Goal: Complete application form

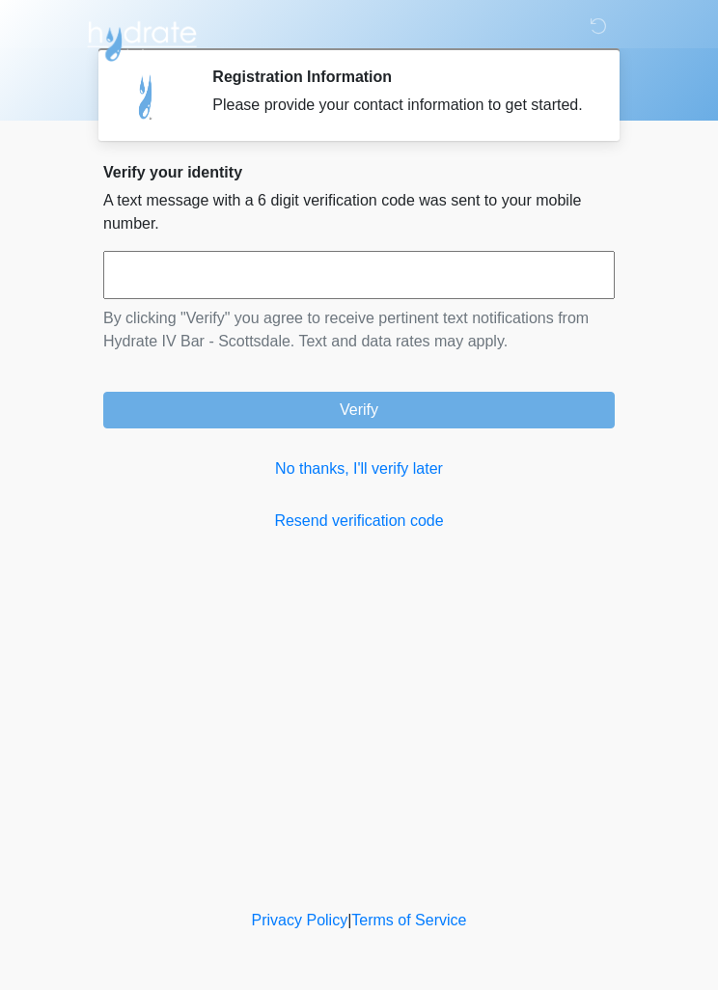
click at [537, 279] on input "text" at bounding box center [358, 275] width 511 height 48
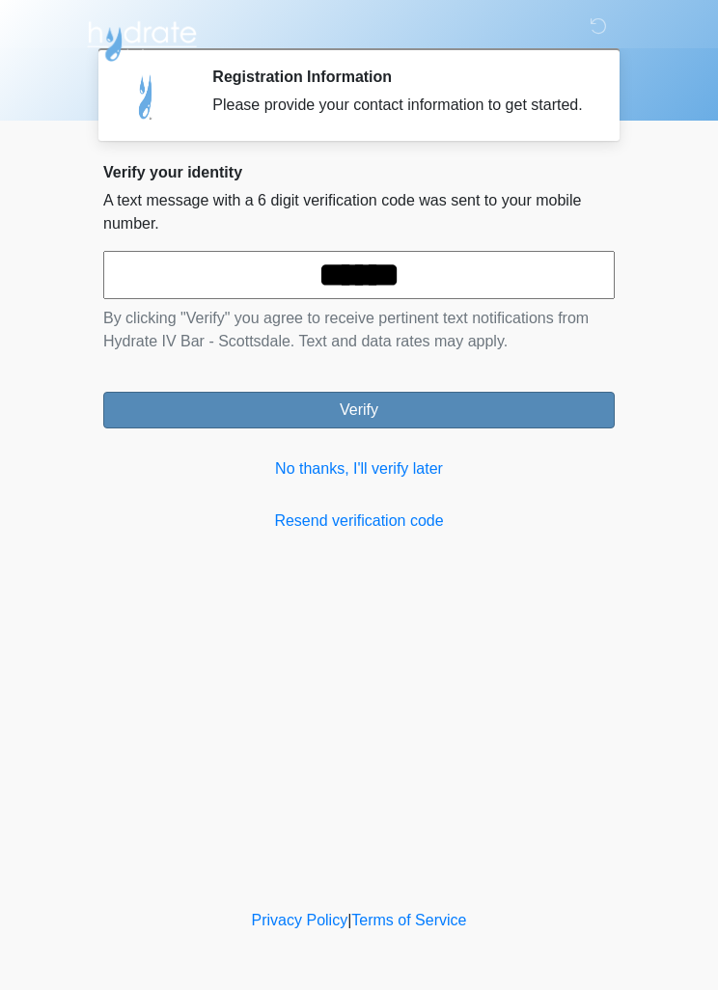
type input "******"
click at [570, 427] on button "Verify" at bounding box center [358, 410] width 511 height 37
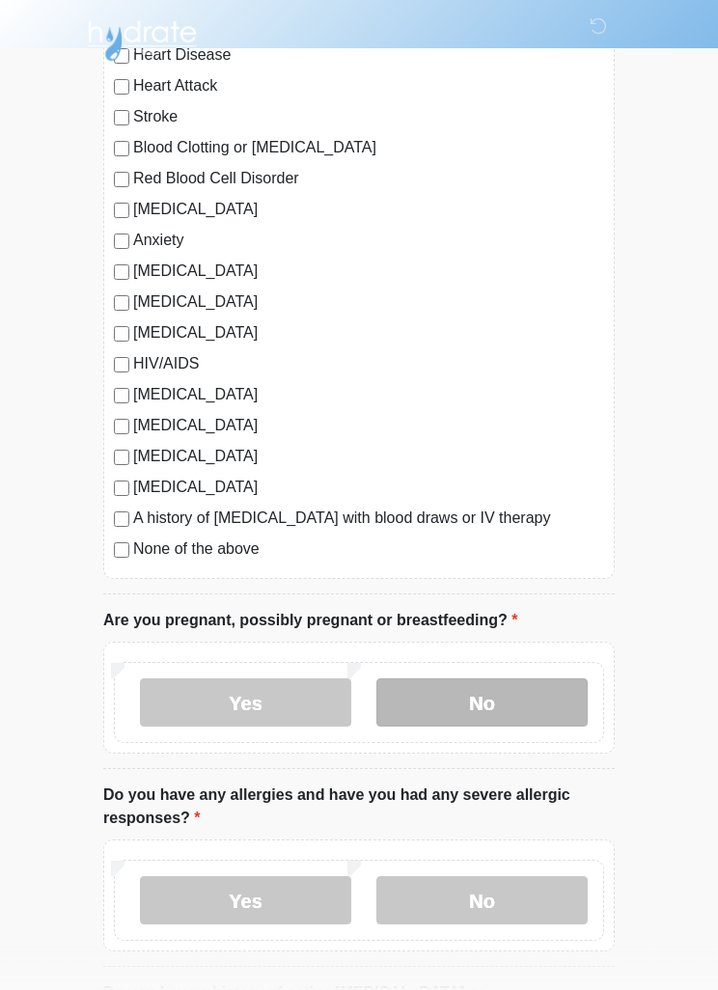
click at [552, 704] on label "No" at bounding box center [481, 703] width 211 height 48
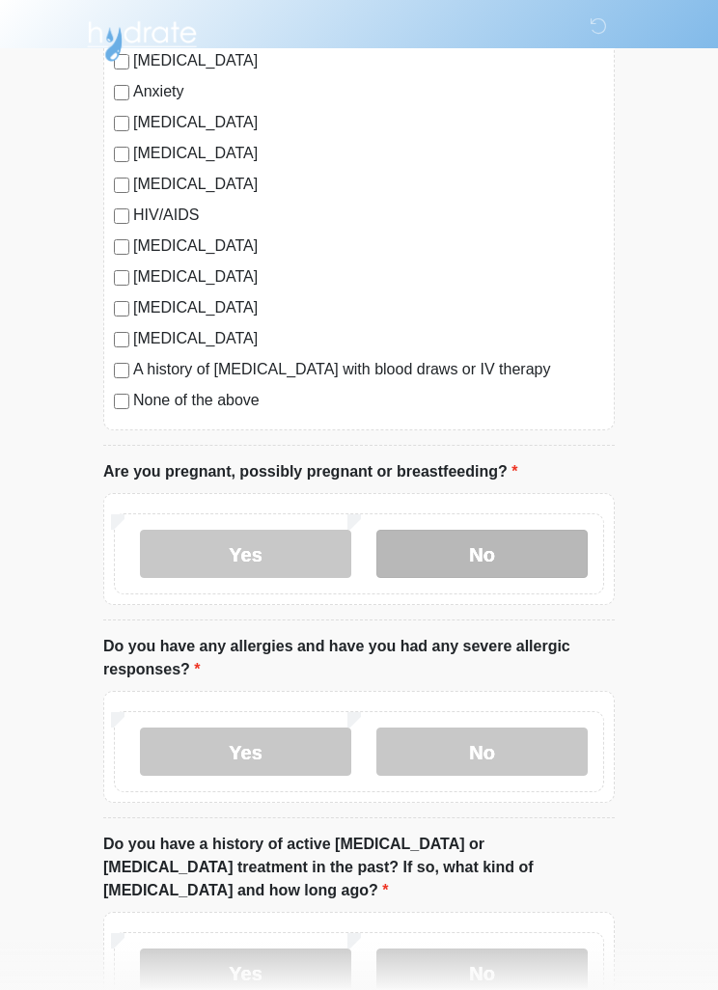
scroll to position [388, 0]
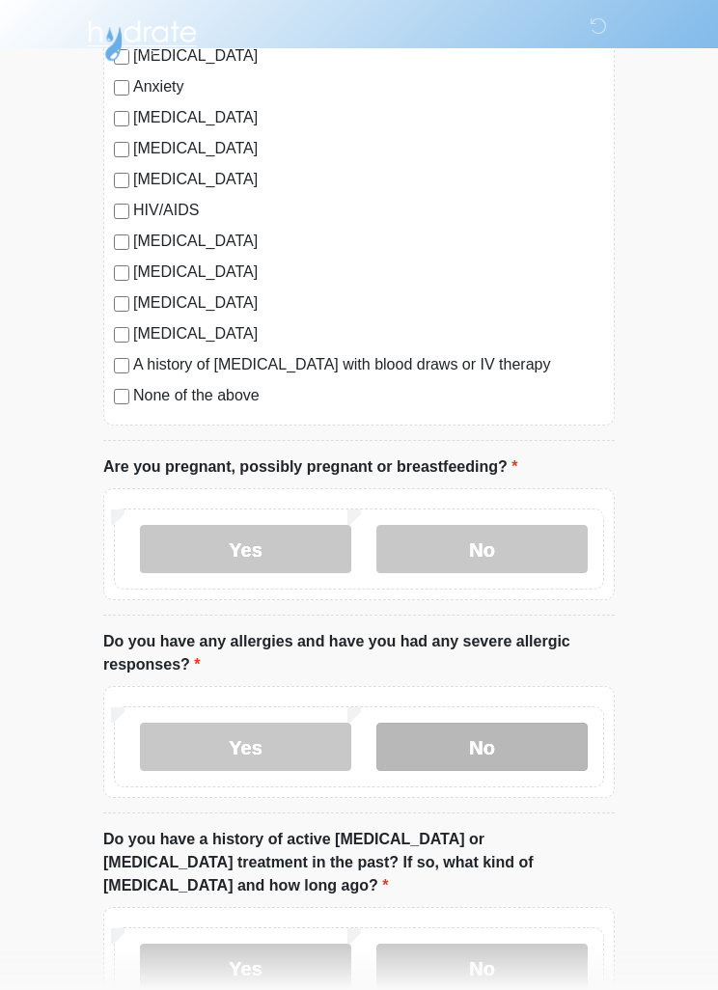
click at [547, 755] on label "No" at bounding box center [481, 748] width 211 height 48
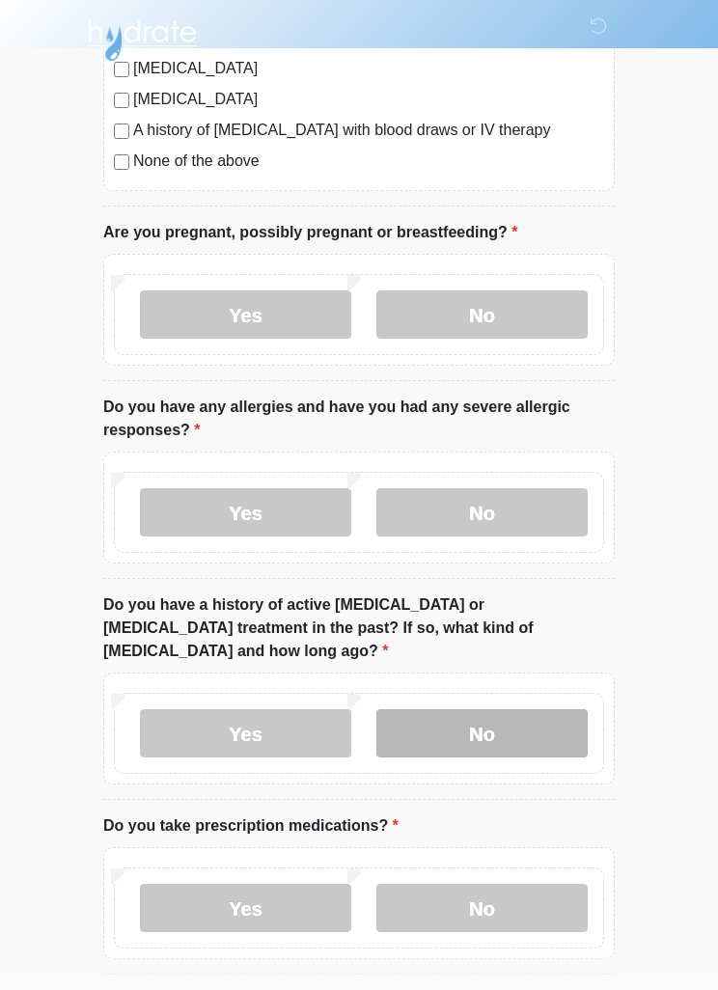
click at [549, 710] on label "No" at bounding box center [481, 734] width 211 height 48
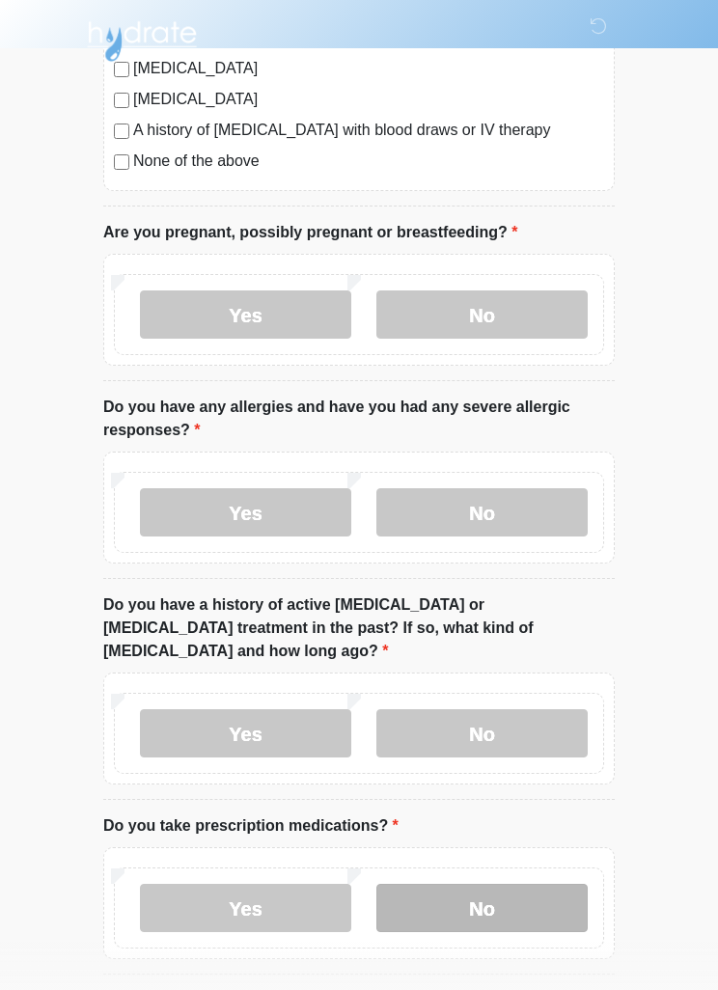
click at [524, 884] on label "No" at bounding box center [481, 908] width 211 height 48
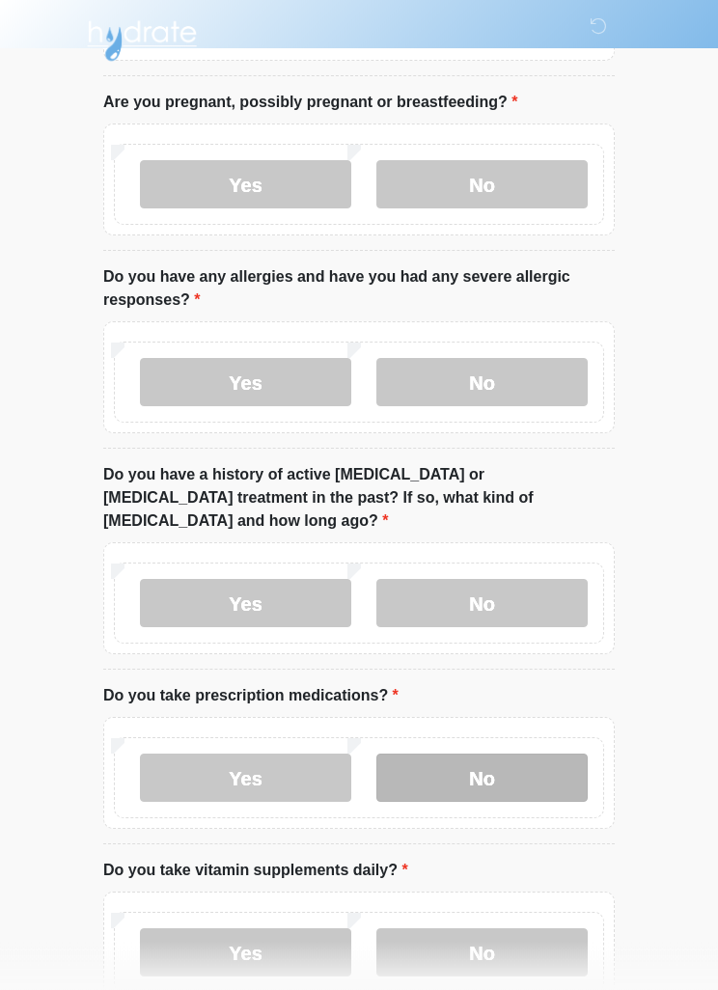
scroll to position [851, 0]
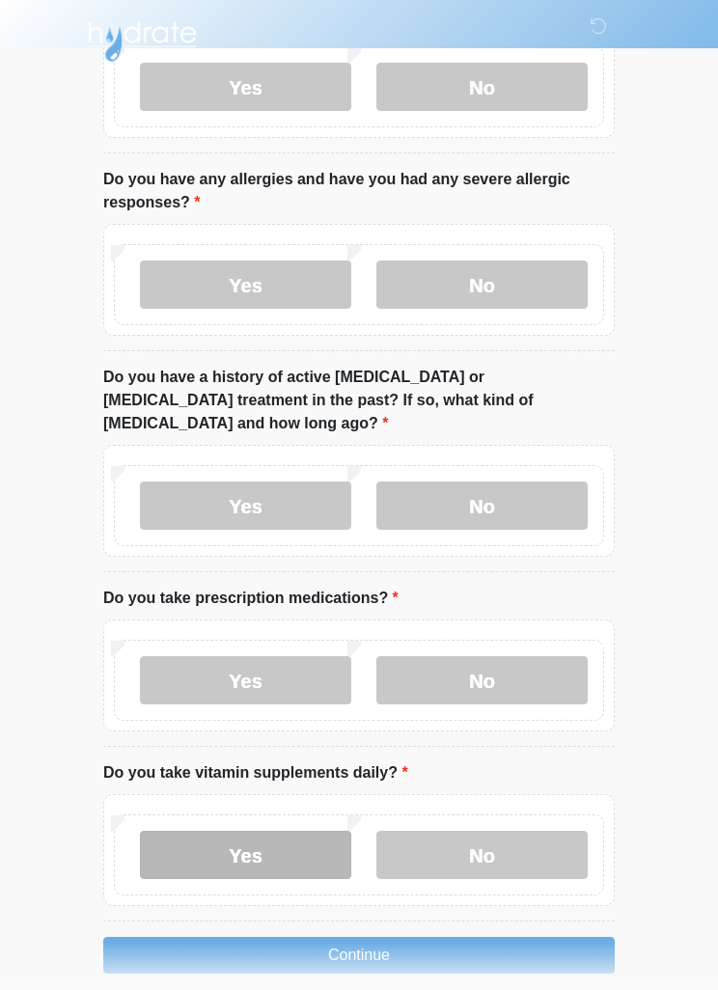
click at [184, 835] on label "Yes" at bounding box center [245, 855] width 211 height 48
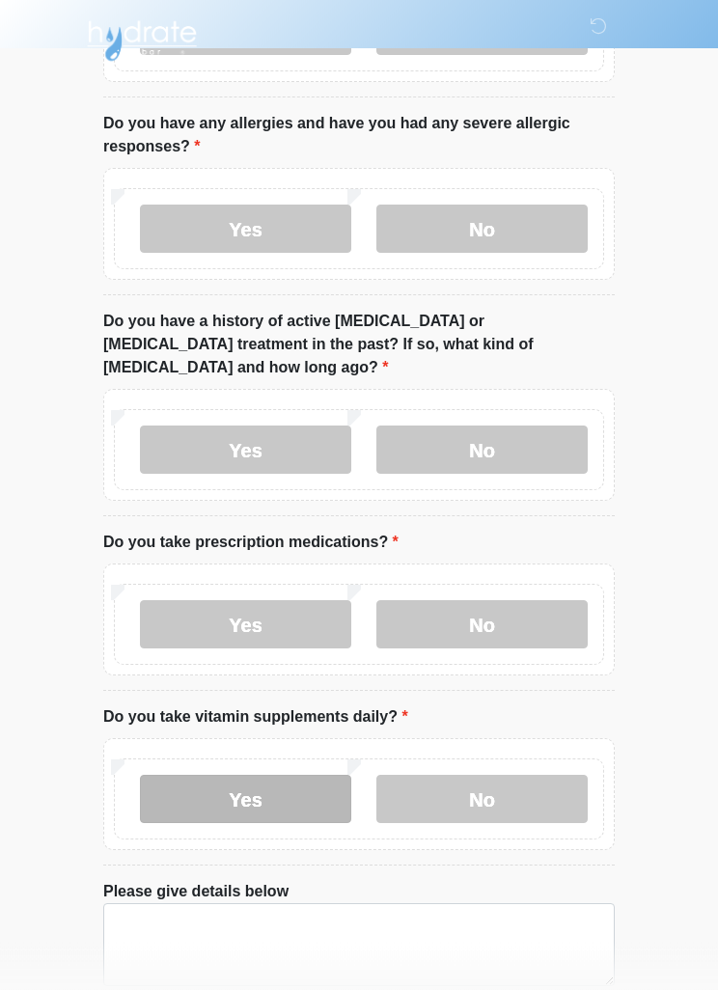
scroll to position [987, 0]
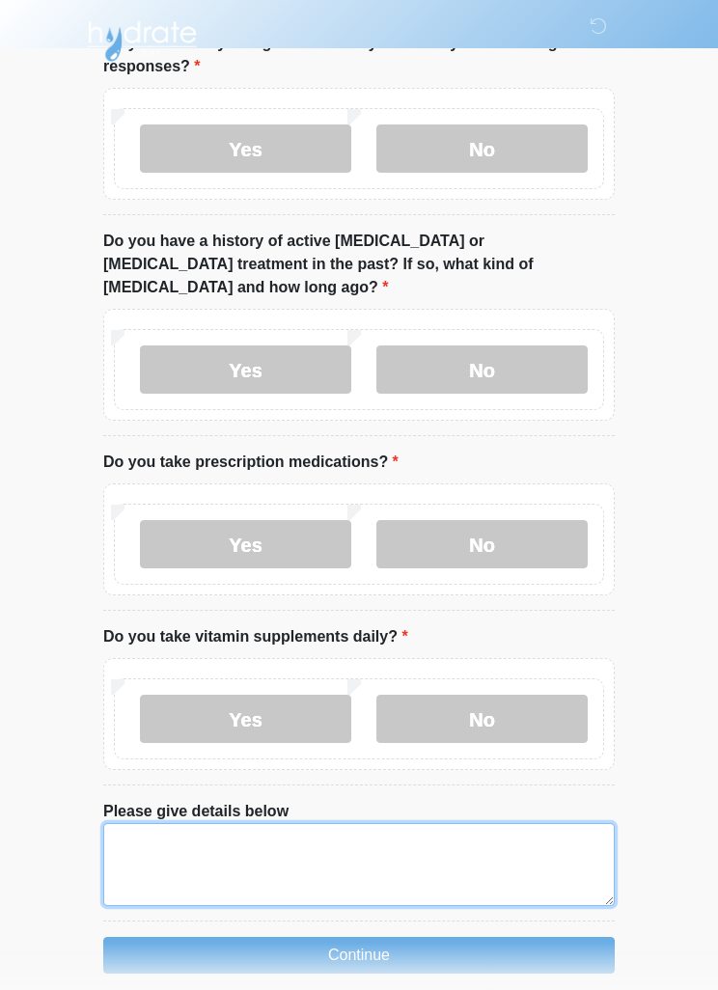
click at [458, 833] on textarea "Please give details below" at bounding box center [358, 864] width 511 height 83
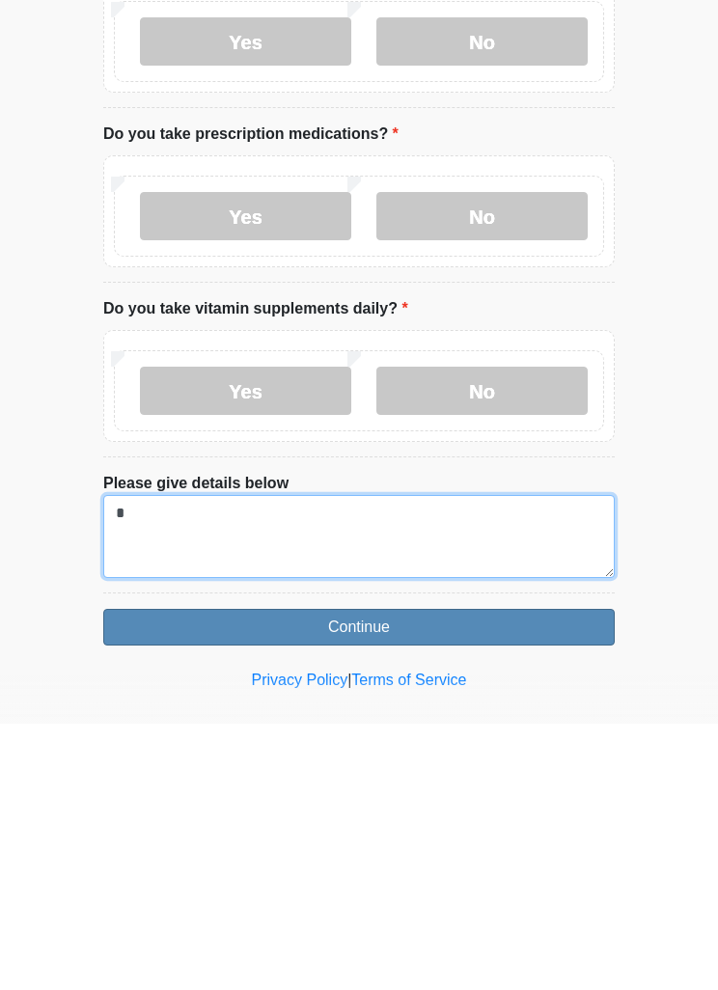
type textarea "*"
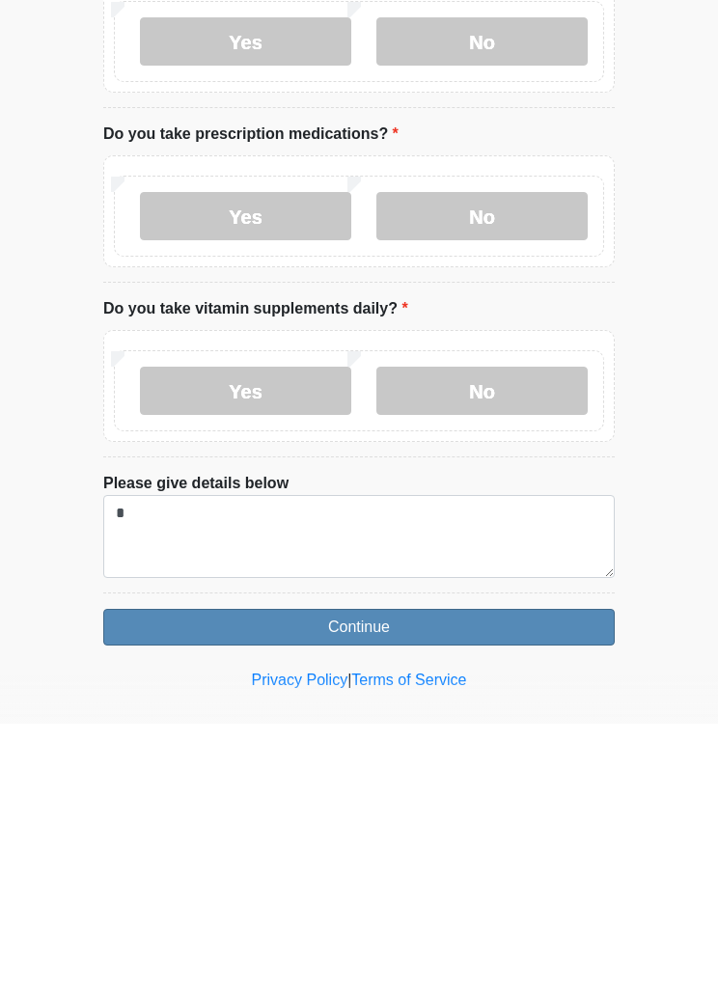
click at [568, 875] on button "Continue" at bounding box center [358, 893] width 511 height 37
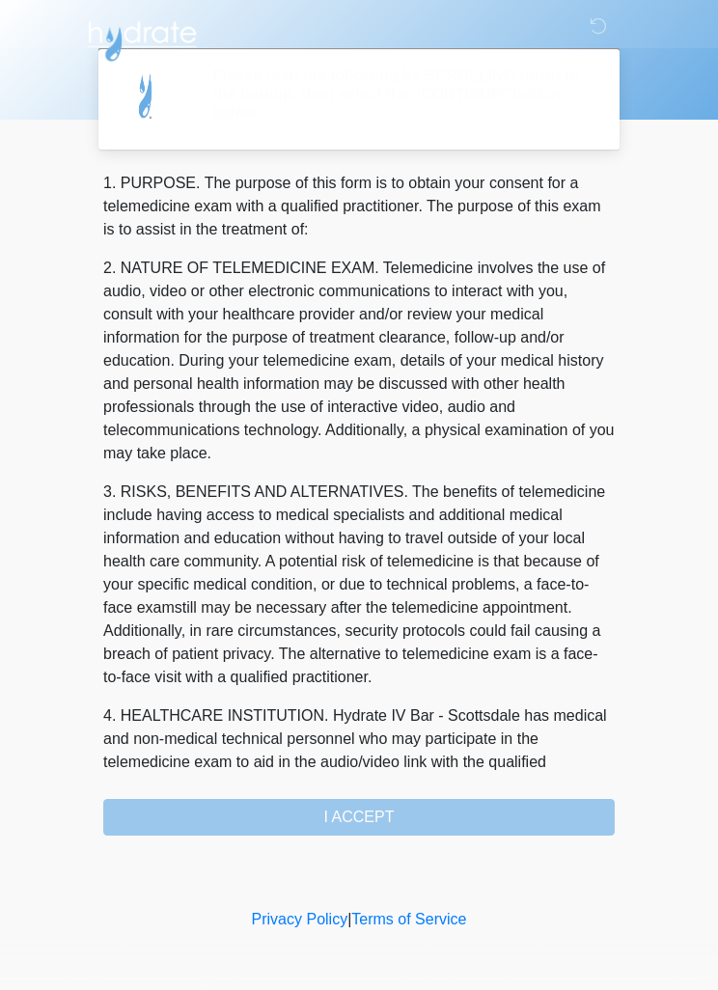
scroll to position [0, 0]
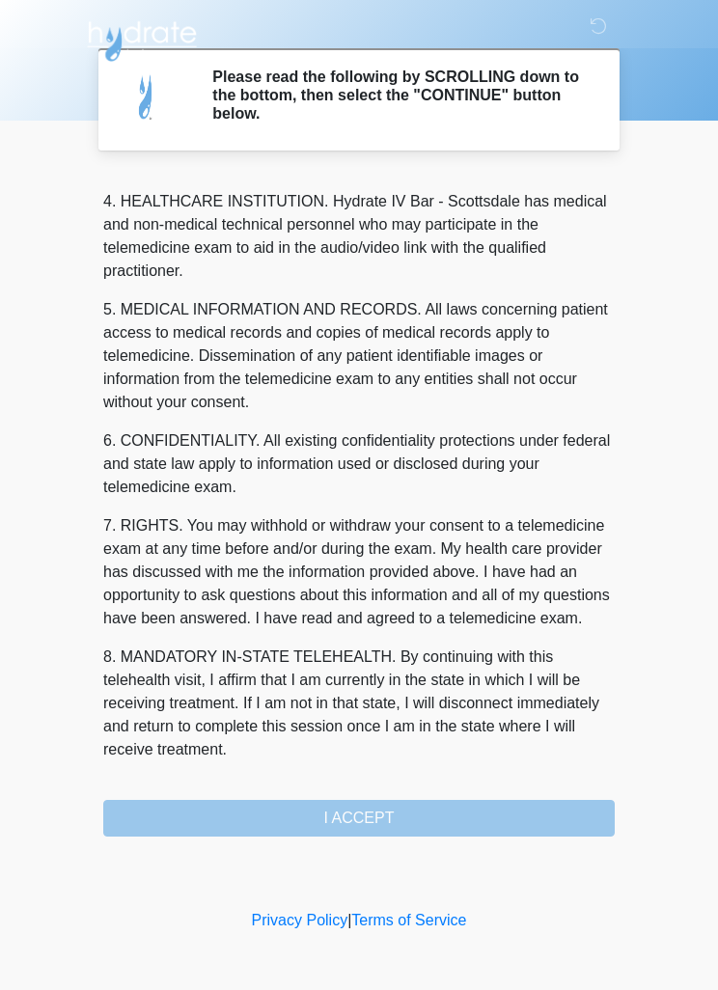
click at [473, 811] on div "1. PURPOSE. The purpose of this form is to obtain your consent for a telemedici…" at bounding box center [358, 505] width 511 height 664
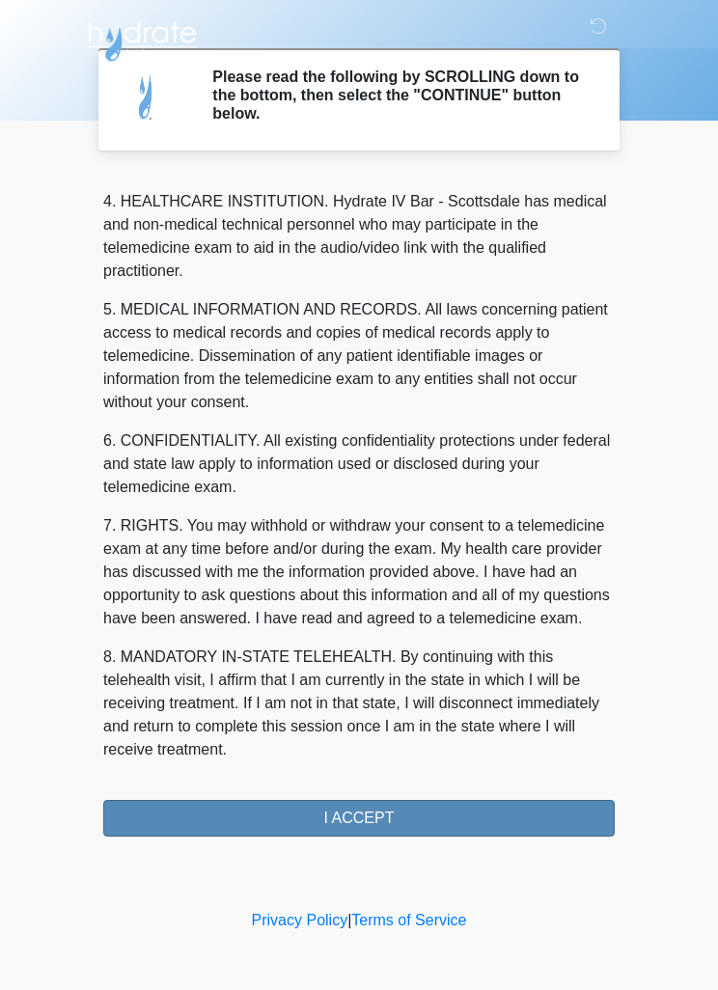
click at [504, 824] on button "I ACCEPT" at bounding box center [358, 818] width 511 height 37
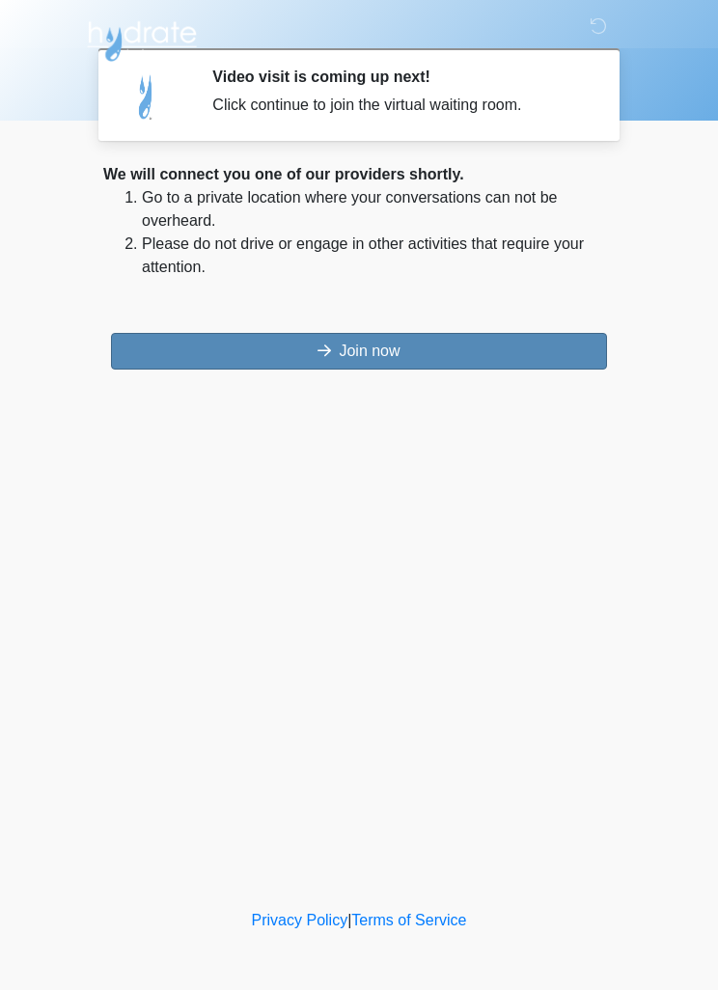
click at [553, 355] on button "Join now" at bounding box center [359, 351] width 496 height 37
